Goal: Task Accomplishment & Management: Use online tool/utility

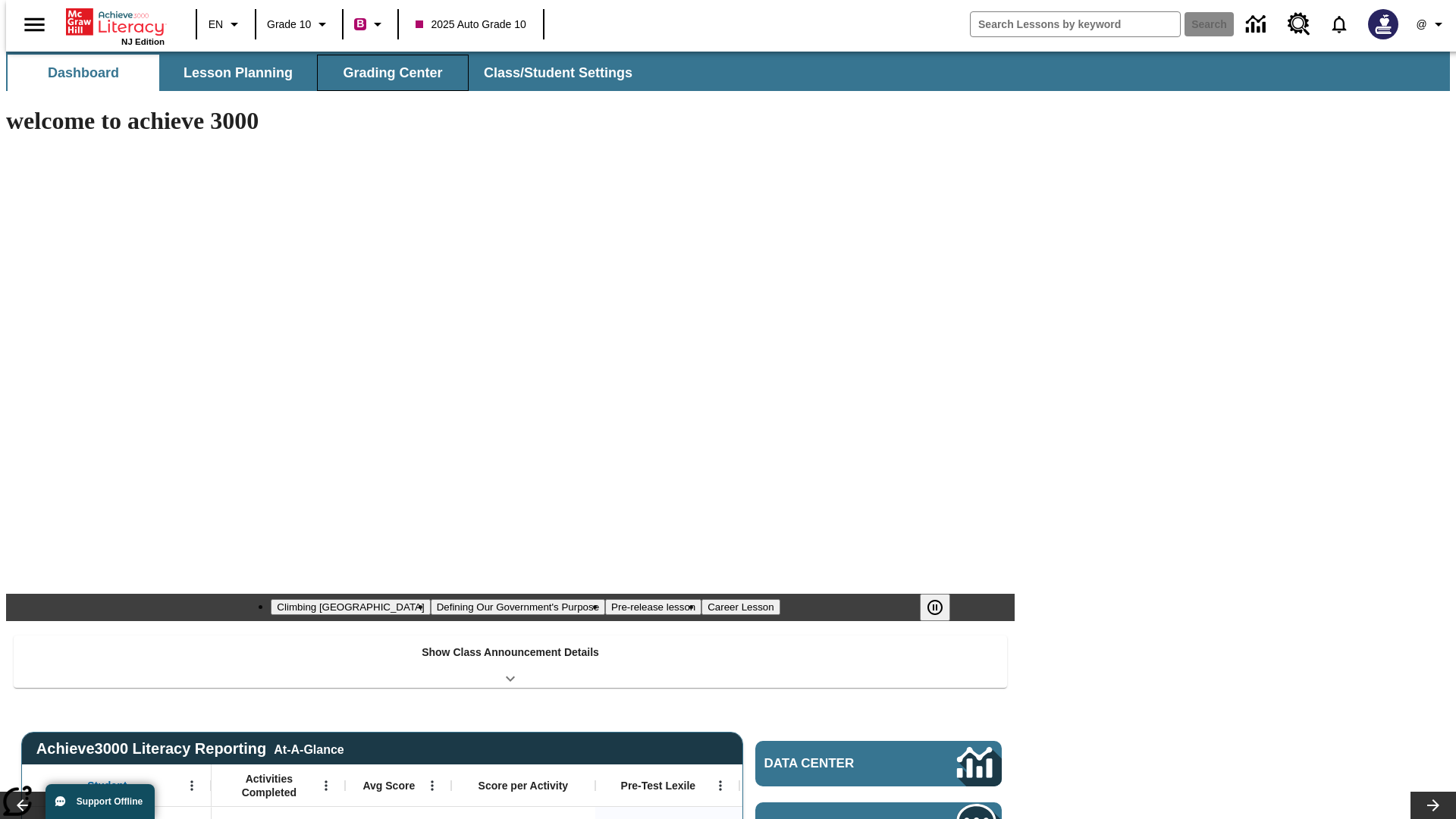
click at [387, 73] on button "Grading Center" at bounding box center [392, 72] width 152 height 36
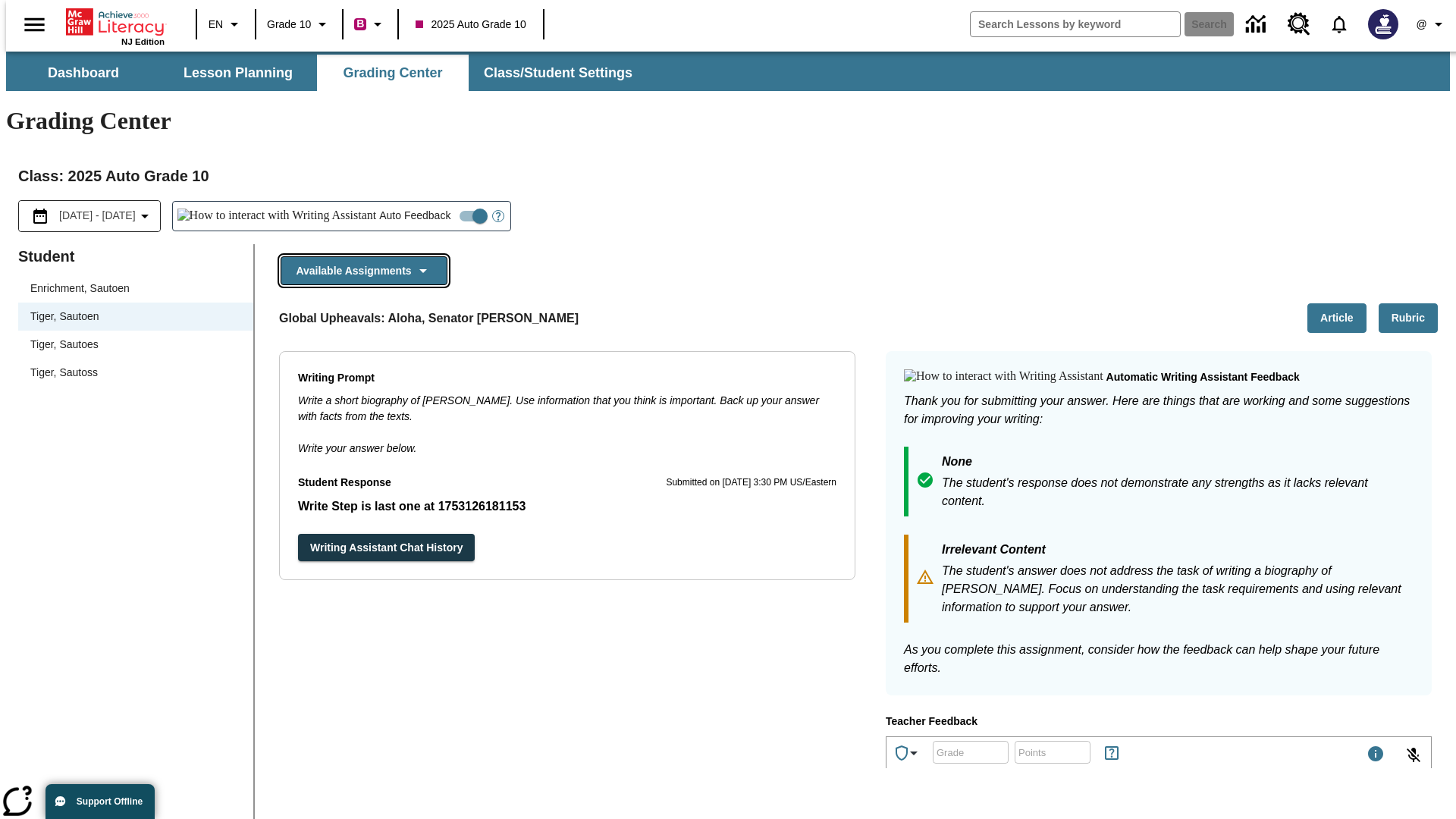
click at [359, 256] on button "Available Assignments" at bounding box center [364, 270] width 167 height 29
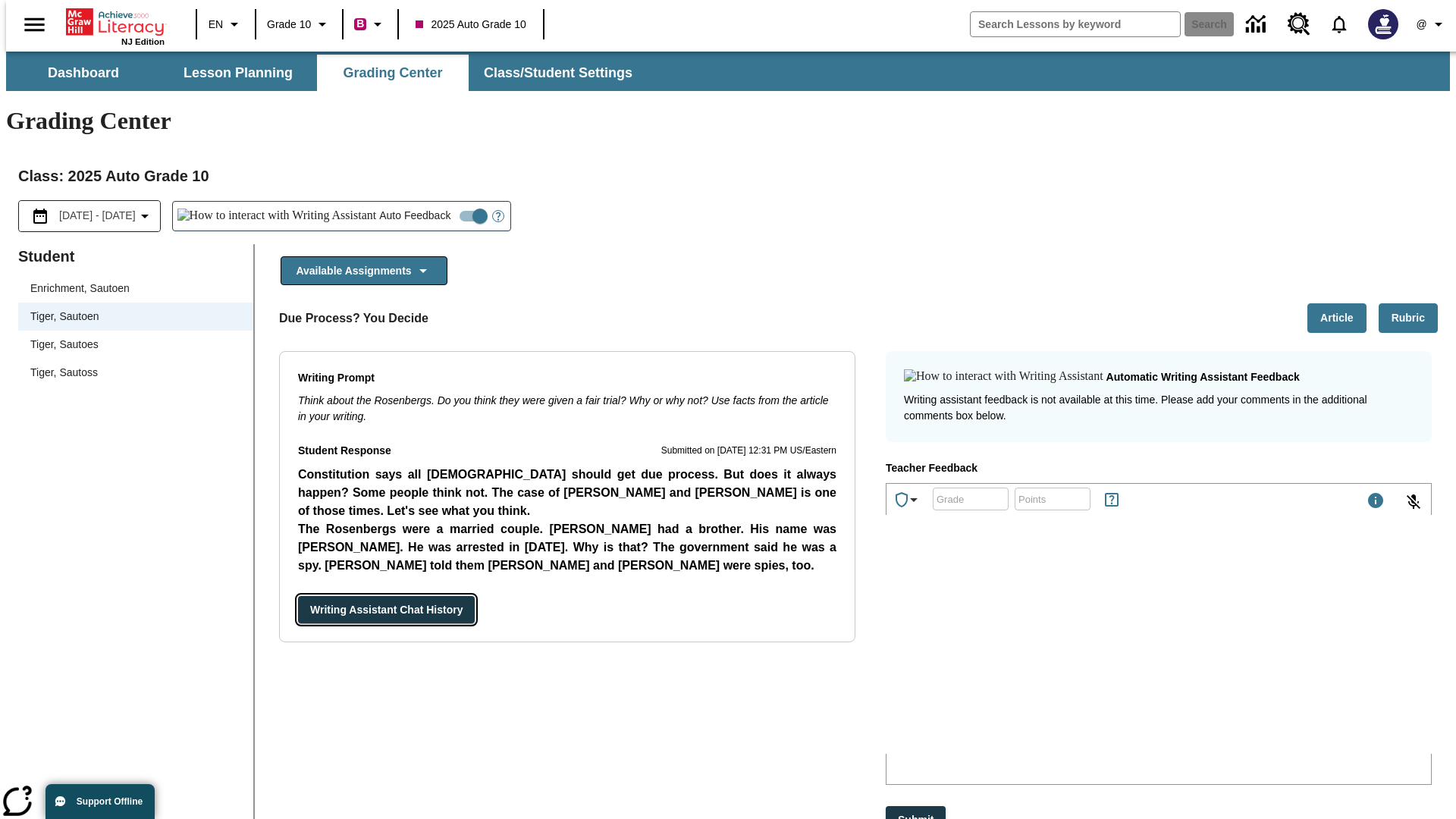
click at [298, 595] on button "Writing Assistant Chat History" at bounding box center [386, 609] width 177 height 28
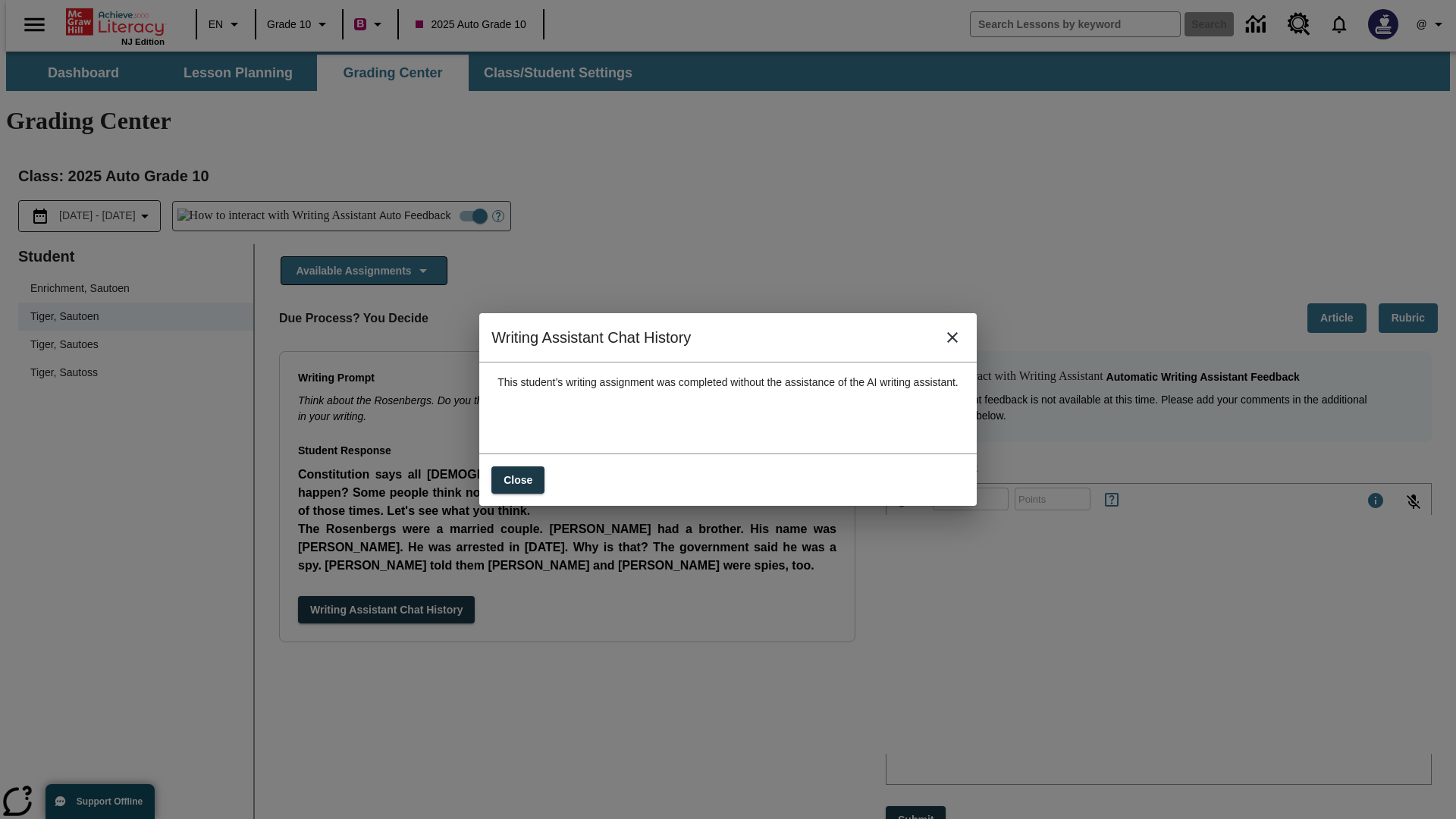
click at [958, 343] on icon "close" at bounding box center [953, 337] width 11 height 11
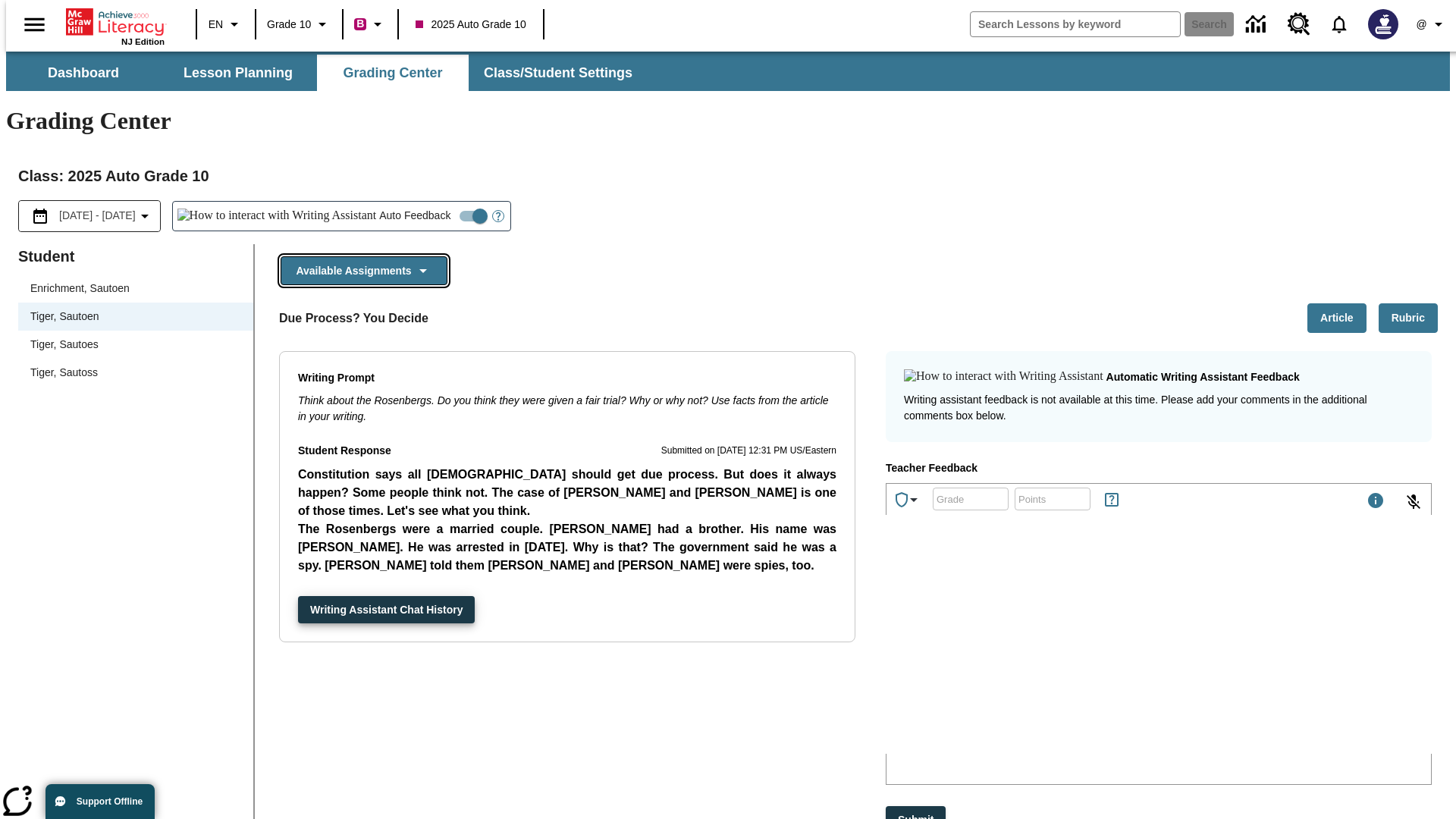
click at [359, 256] on button "Available Assignments" at bounding box center [364, 270] width 167 height 29
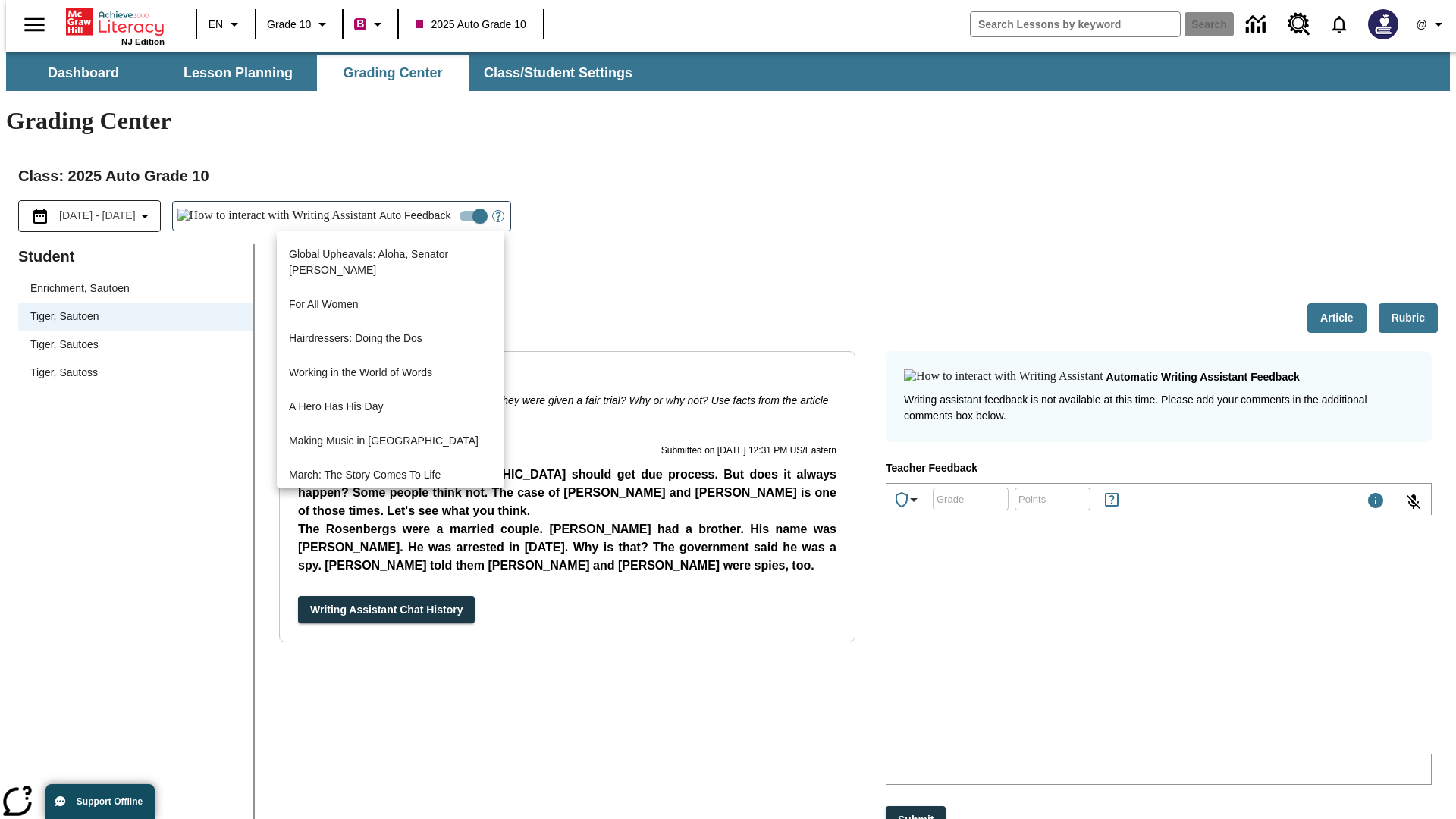
scroll to position [1089, 0]
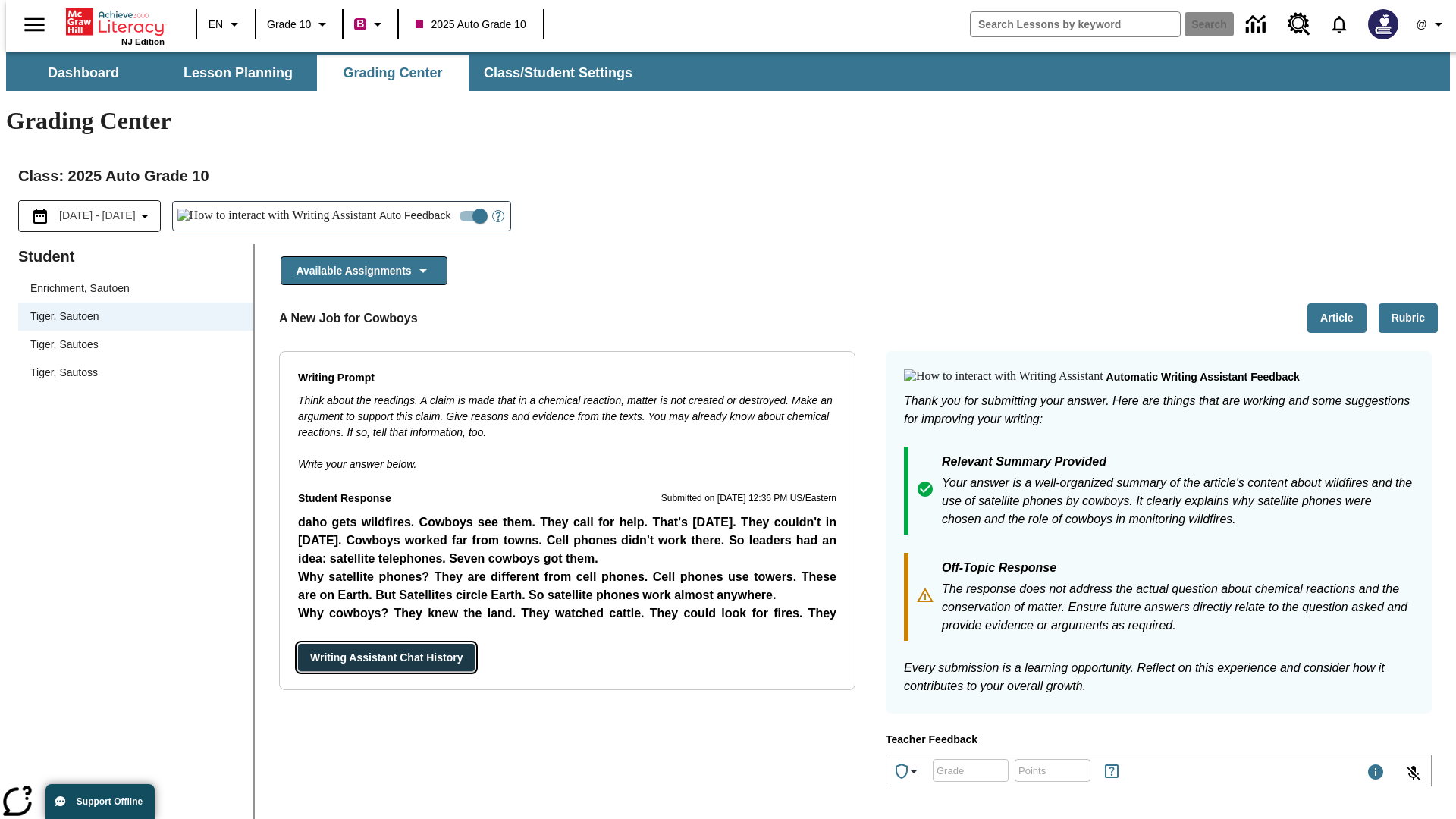
click at [298, 643] on button "Writing Assistant Chat History" at bounding box center [386, 657] width 177 height 28
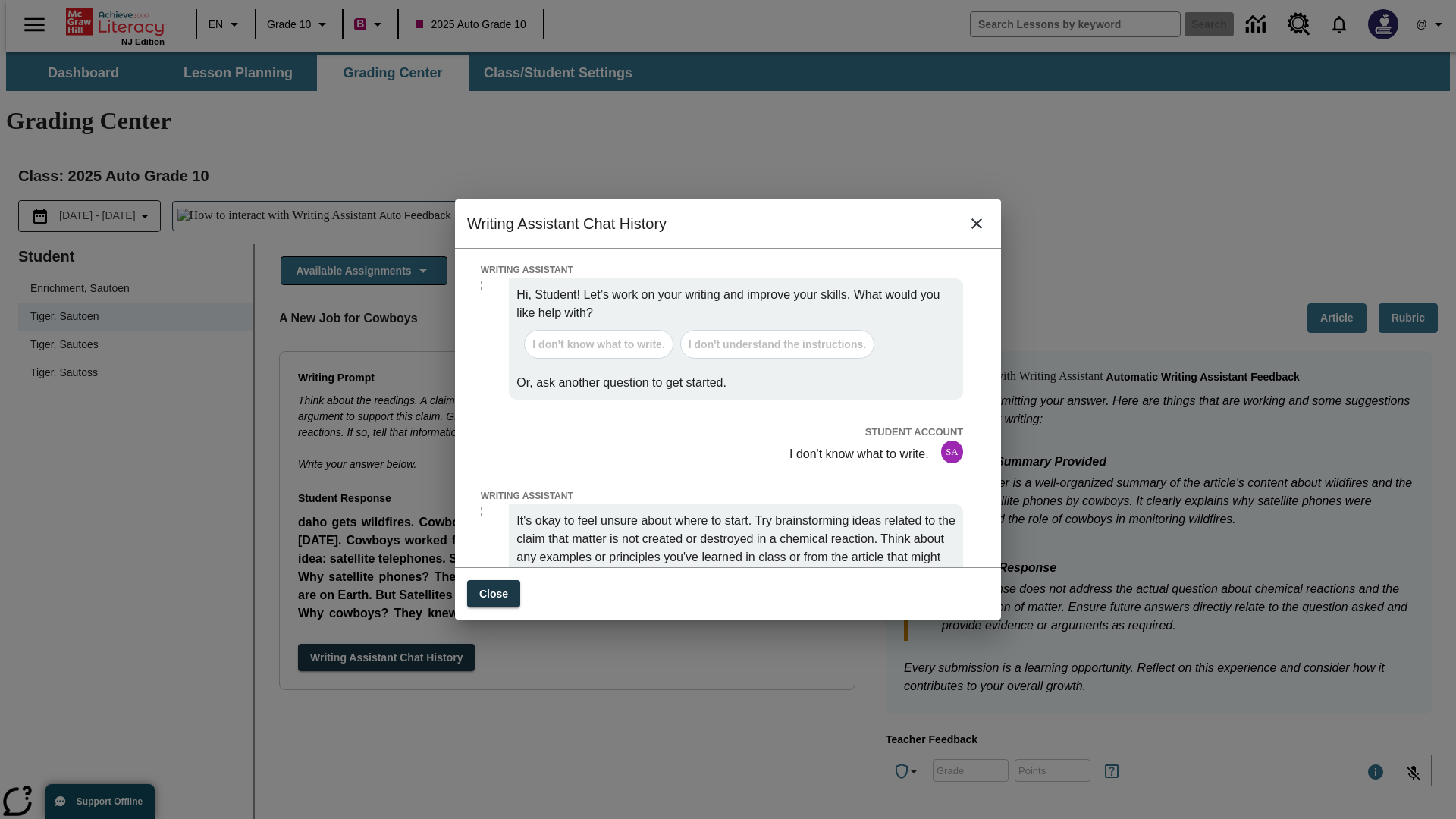
scroll to position [0, 0]
